Goal: Book appointment/travel/reservation

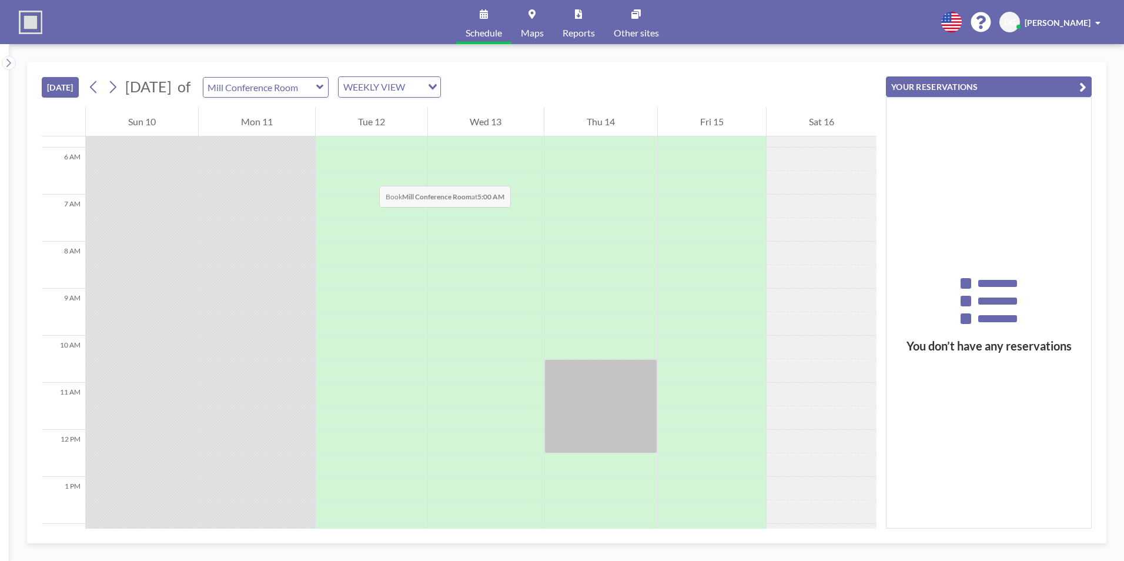
scroll to position [200, 0]
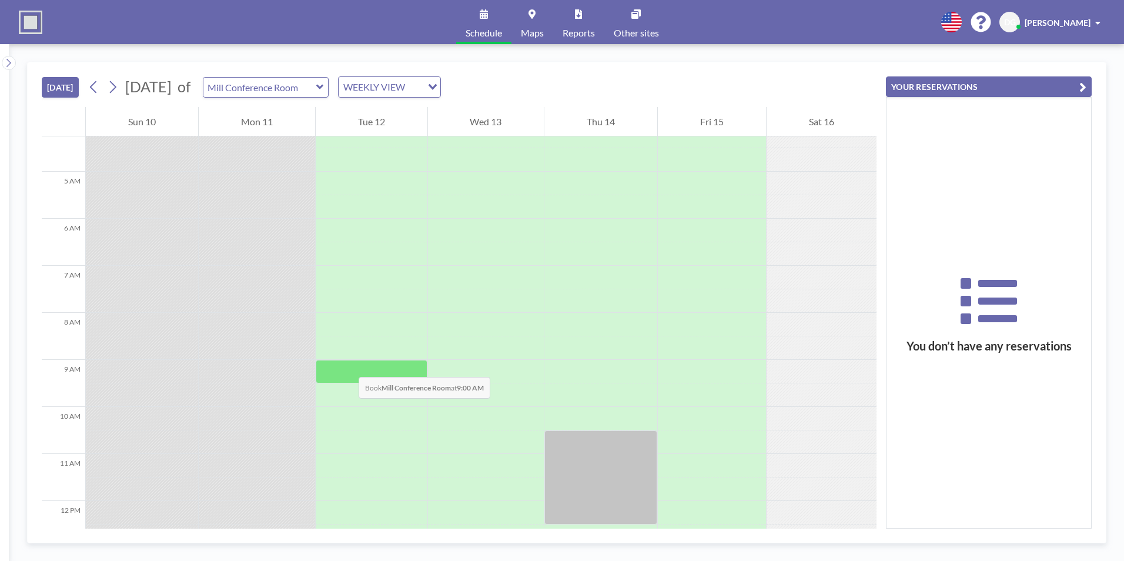
click at [347, 365] on div at bounding box center [372, 372] width 112 height 24
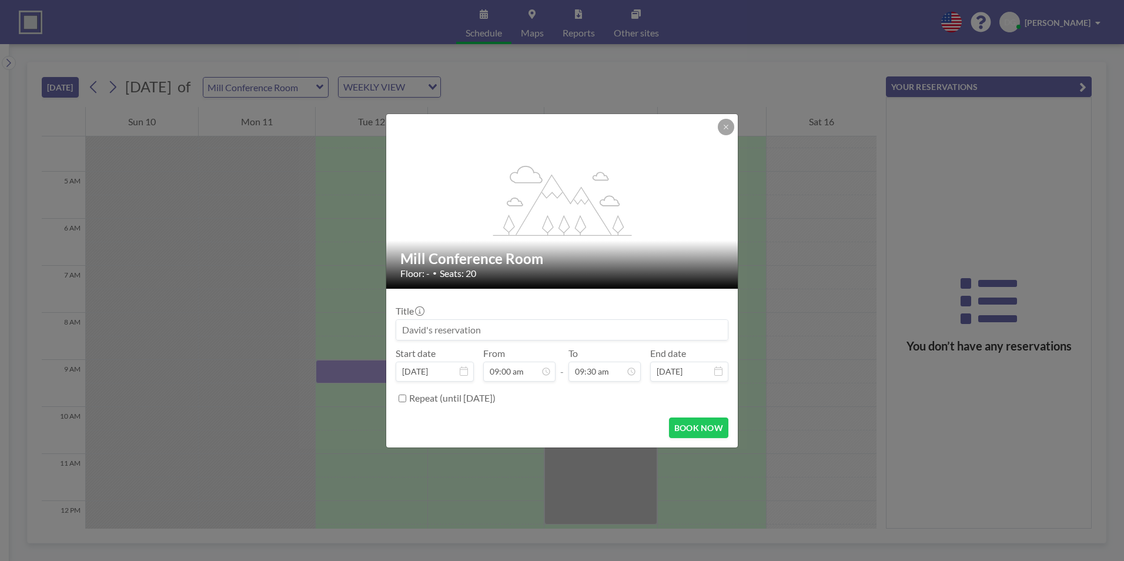
click at [459, 330] on input at bounding box center [562, 330] width 332 height 20
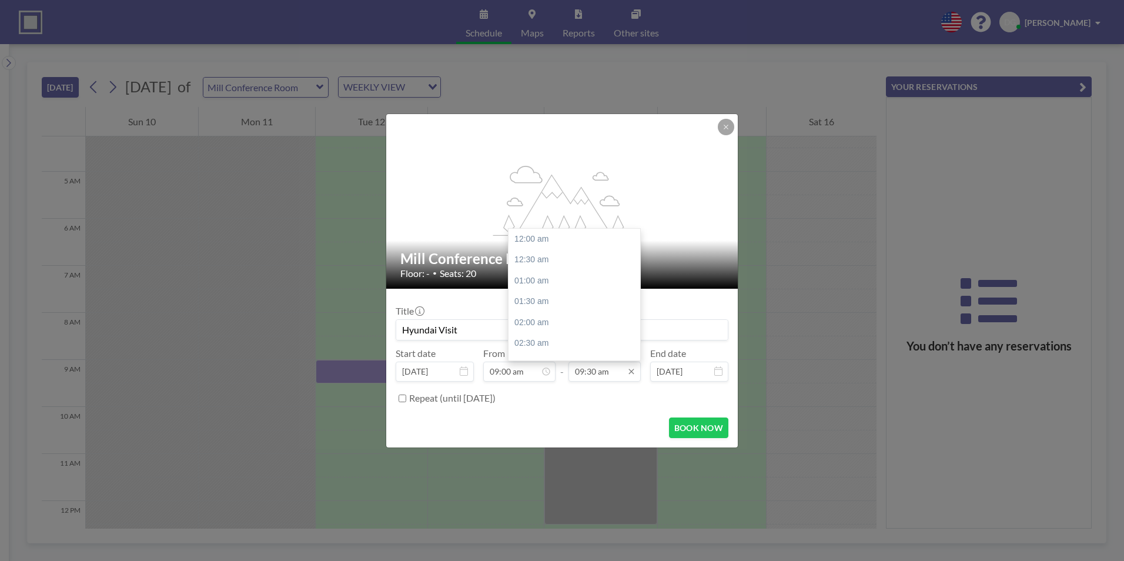
scroll to position [398, 0]
type input "Hyundai Visit"
click at [617, 375] on input "09:30 am" at bounding box center [605, 372] width 72 height 20
drag, startPoint x: 595, startPoint y: 372, endPoint x: 576, endPoint y: 377, distance: 19.4
click at [576, 377] on input "09:30 am" at bounding box center [605, 372] width 72 height 20
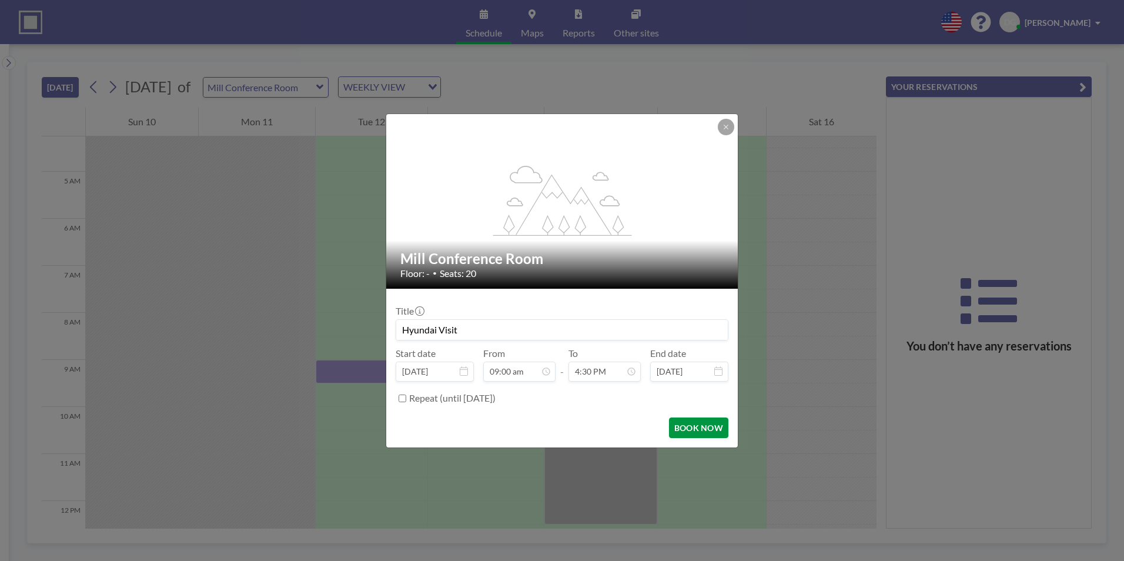
type input "09:30 am"
click at [692, 427] on button "BOOK NOW" at bounding box center [698, 427] width 59 height 21
type input "Hyundai Visit"
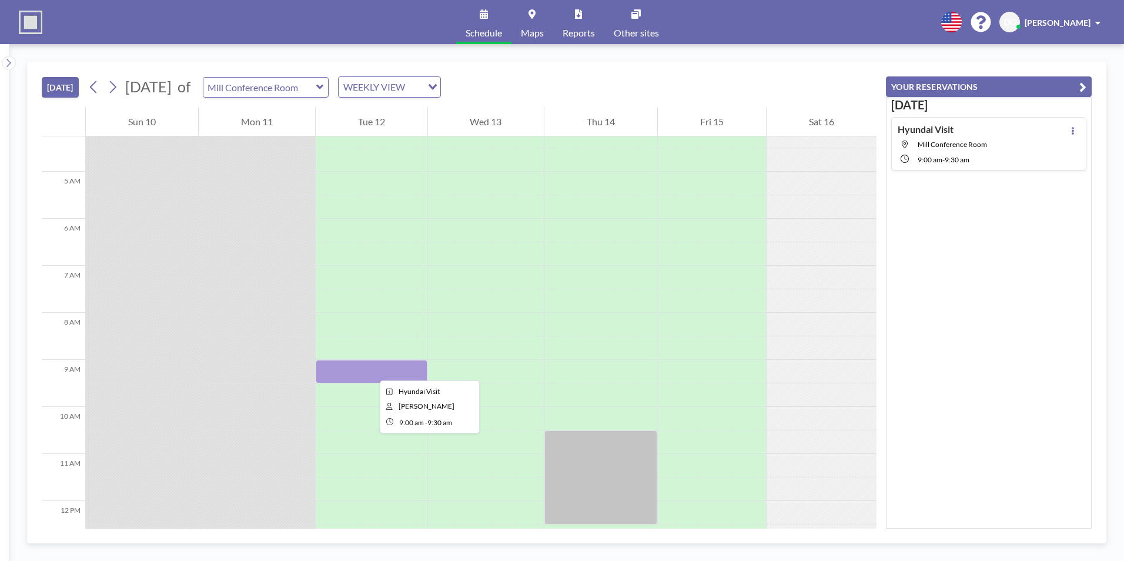
click at [370, 370] on div at bounding box center [372, 372] width 112 height 24
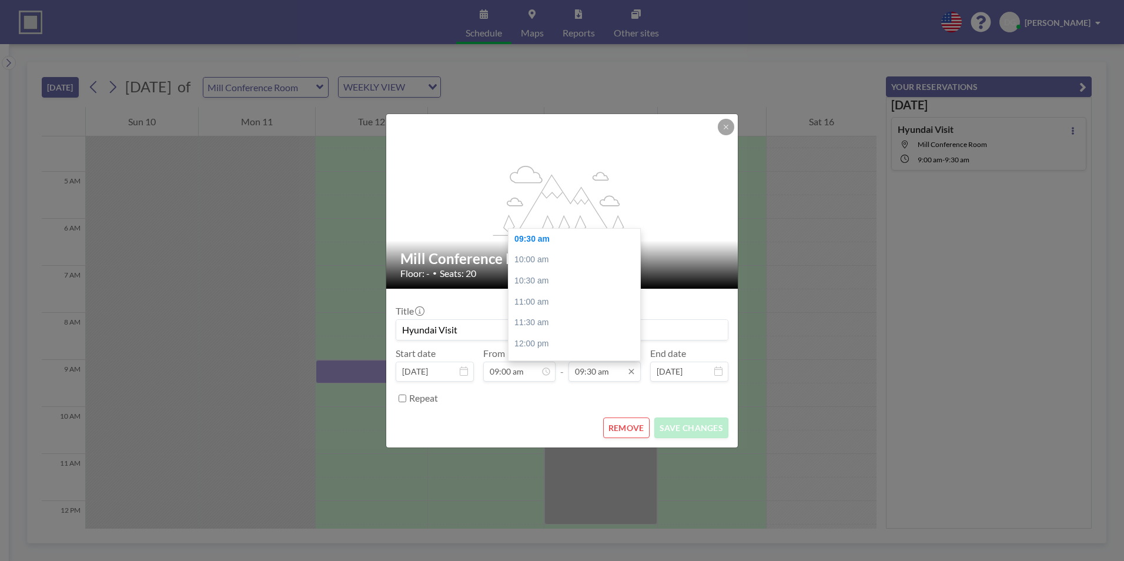
click at [582, 375] on input "09:30 am" at bounding box center [605, 372] width 72 height 20
click at [550, 293] on div "04:30 pm" at bounding box center [578, 292] width 138 height 21
type input "04:30 pm"
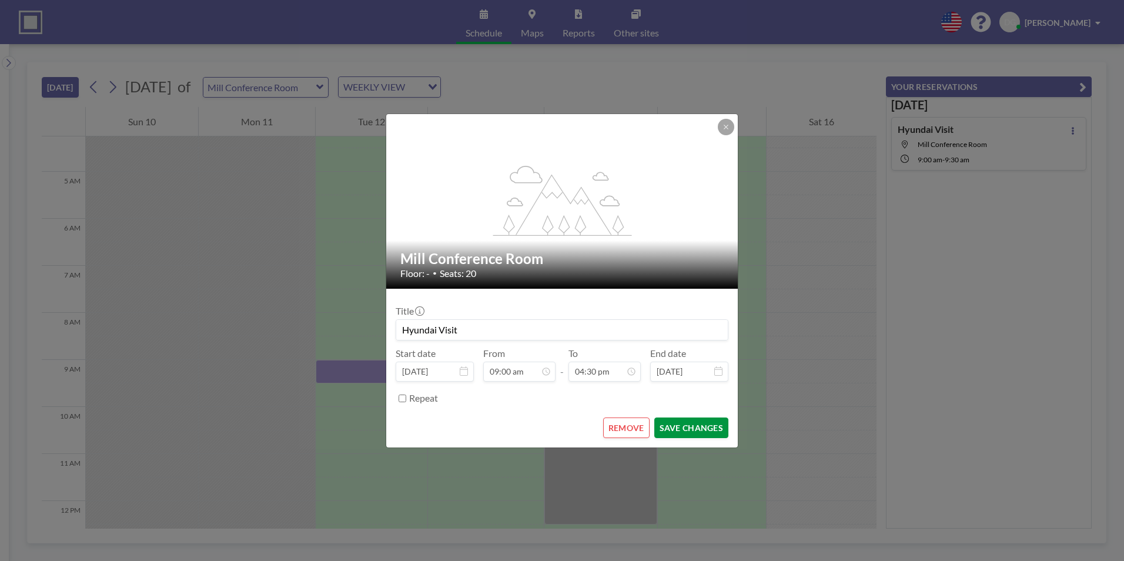
click at [695, 432] on button "SAVE CHANGES" at bounding box center [691, 427] width 74 height 21
